Goal: Check status

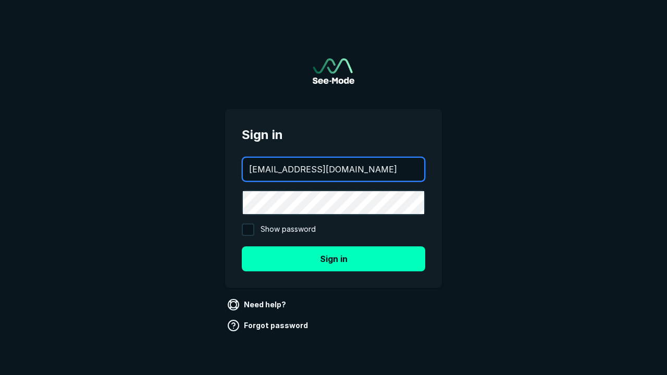
type input "[EMAIL_ADDRESS][DOMAIN_NAME]"
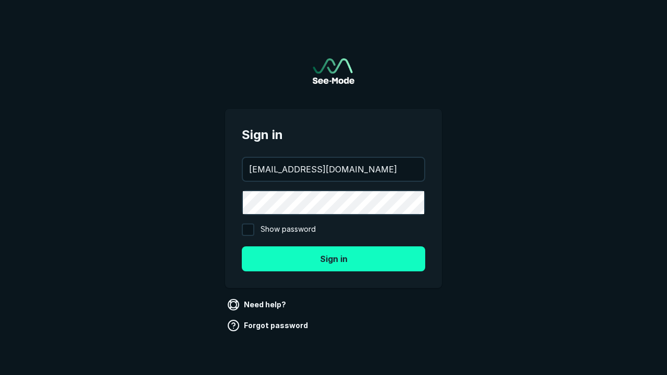
click at [333, 258] on button "Sign in" at bounding box center [333, 258] width 183 height 25
